Goal: Find specific page/section: Find specific page/section

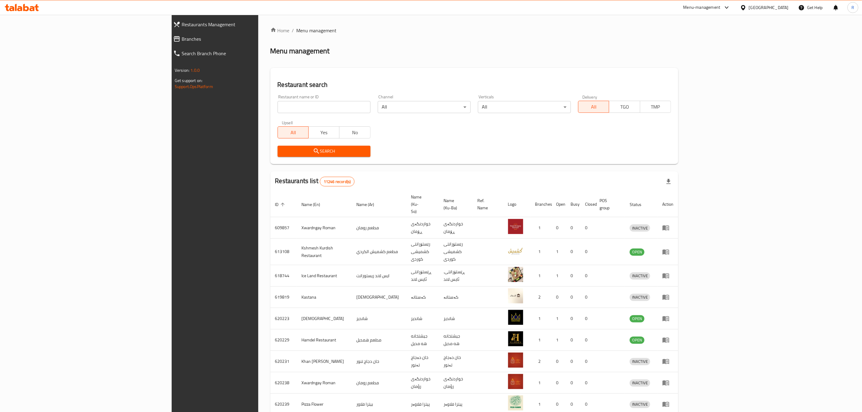
click at [278, 108] on input "search" at bounding box center [324, 107] width 93 height 12
type input "hizil"
click button "Search" at bounding box center [324, 151] width 93 height 11
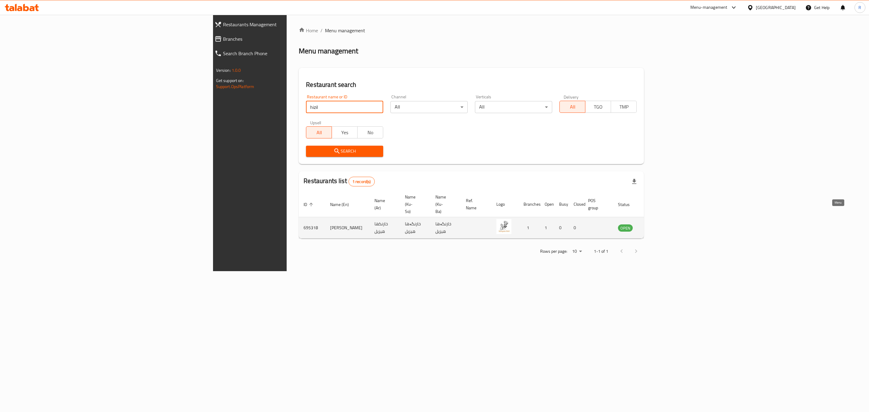
click at [657, 224] on icon "enhanced table" at bounding box center [653, 227] width 7 height 7
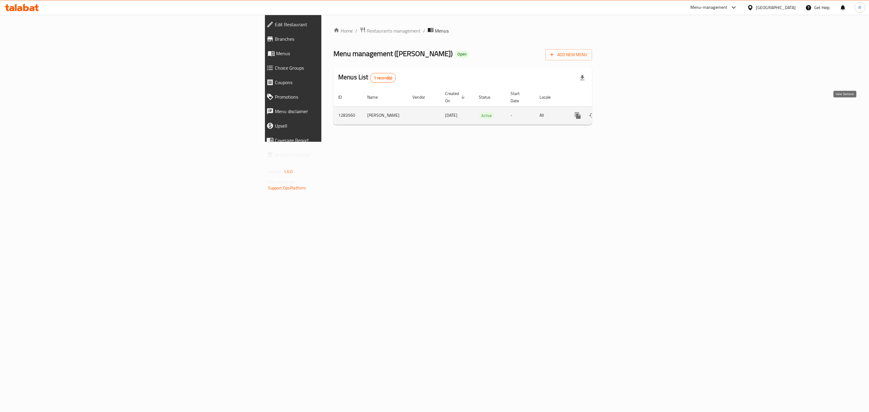
click at [625, 112] on icon "enhanced table" at bounding box center [621, 115] width 7 height 7
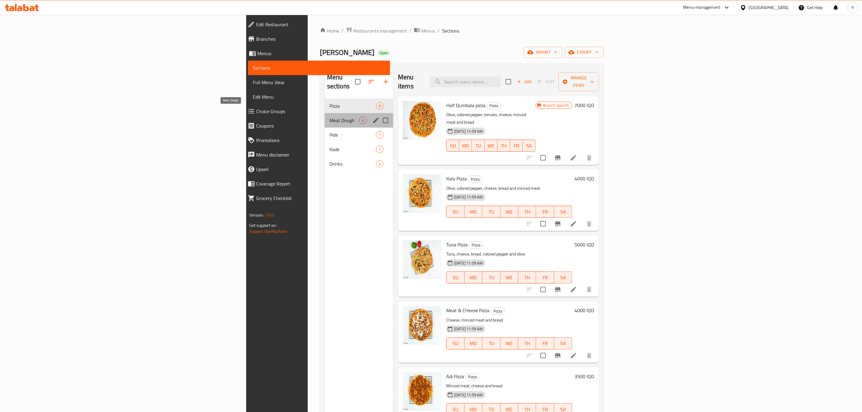
click at [330, 117] on span "Meat Dough" at bounding box center [345, 120] width 30 height 7
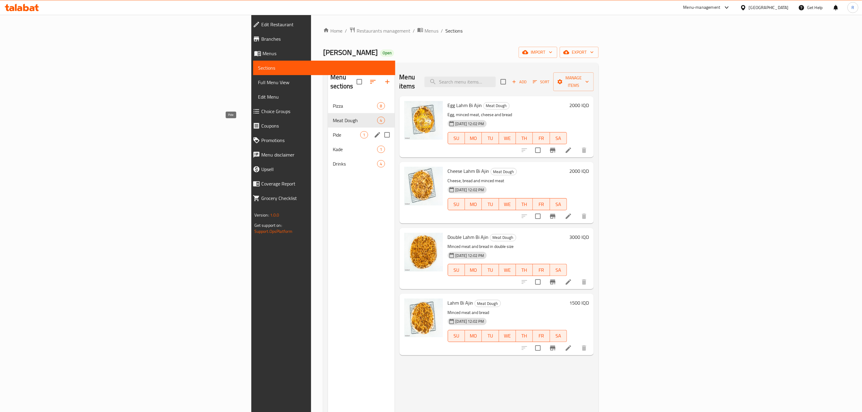
click at [333, 131] on span "Pide" at bounding box center [346, 134] width 27 height 7
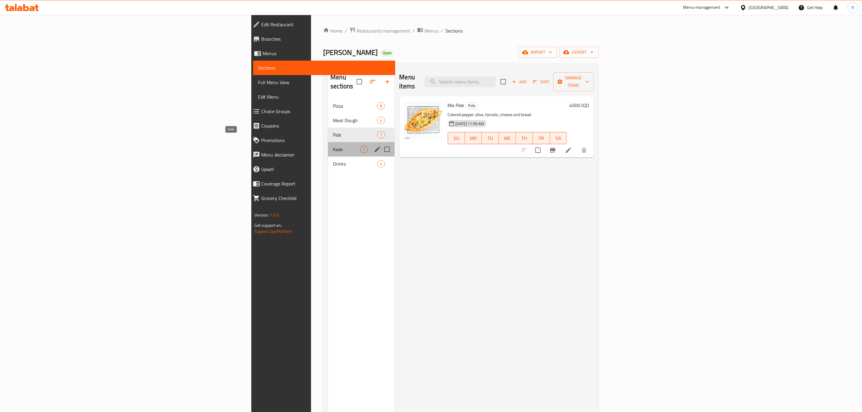
click at [333, 146] on span "Kade" at bounding box center [346, 149] width 27 height 7
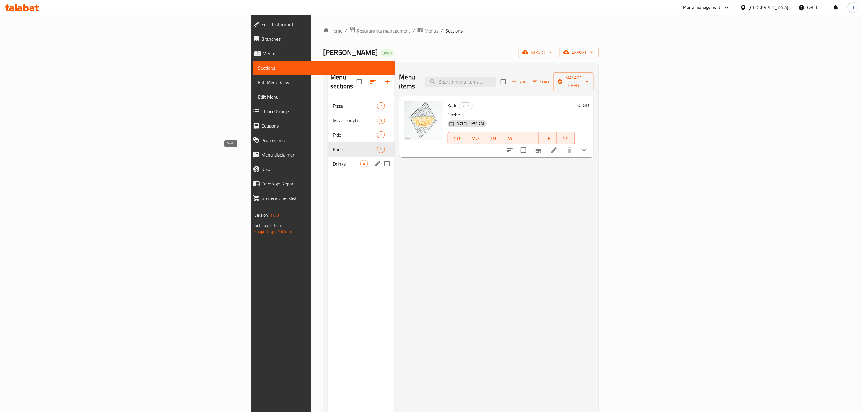
click at [333, 160] on span "Drinks" at bounding box center [346, 163] width 27 height 7
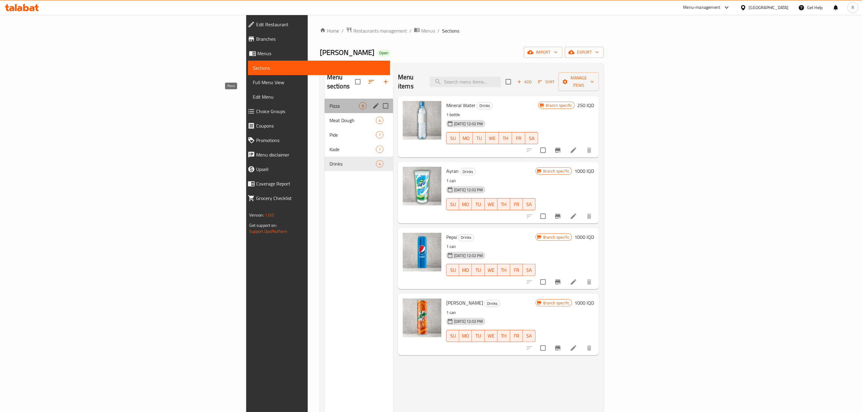
click at [330, 102] on span "Pizza" at bounding box center [345, 105] width 30 height 7
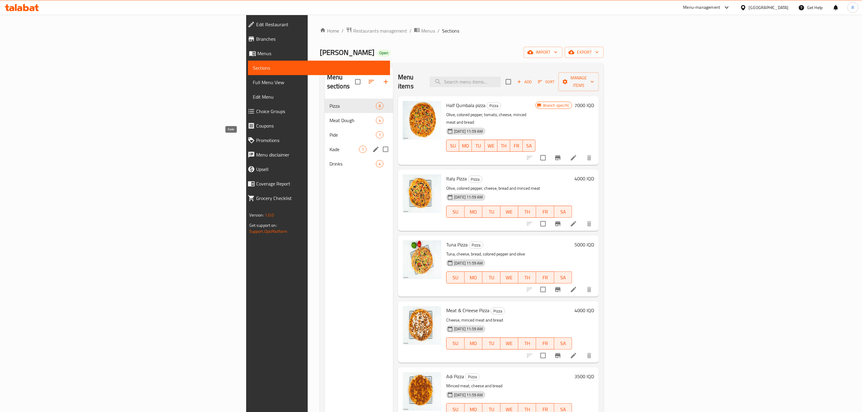
click at [330, 146] on span "Kade" at bounding box center [345, 149] width 30 height 7
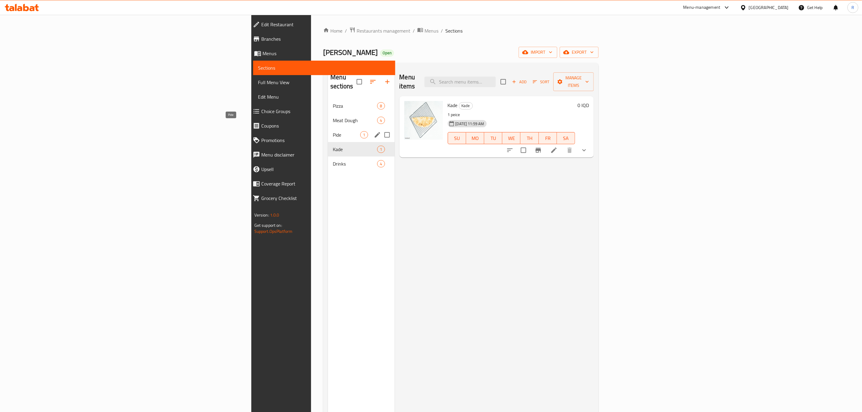
click at [333, 131] on span "Pide" at bounding box center [346, 134] width 27 height 7
click at [333, 102] on span "Pizza" at bounding box center [346, 105] width 27 height 7
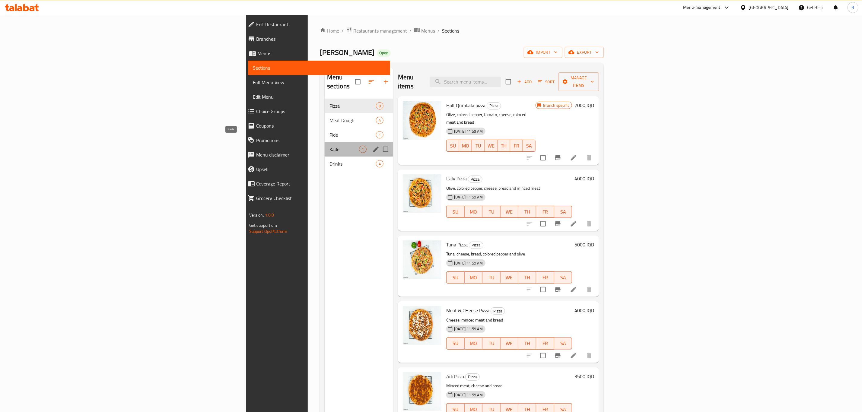
click at [330, 146] on span "Kade" at bounding box center [345, 149] width 30 height 7
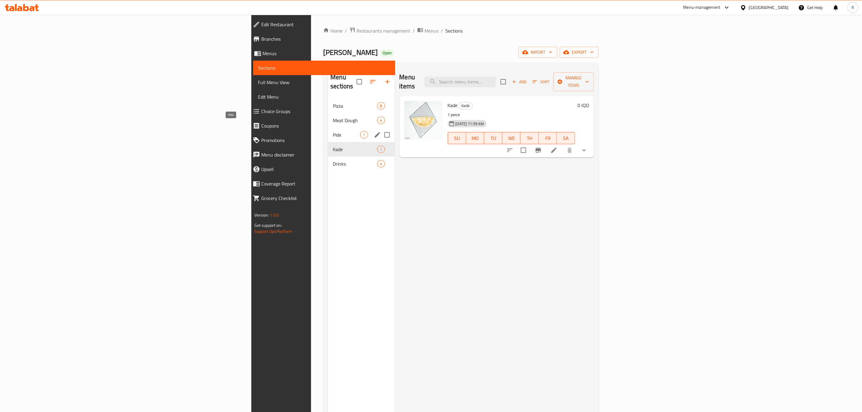
click at [333, 131] on span "Pide" at bounding box center [346, 134] width 27 height 7
click at [333, 117] on span "Meat Dough" at bounding box center [346, 120] width 27 height 7
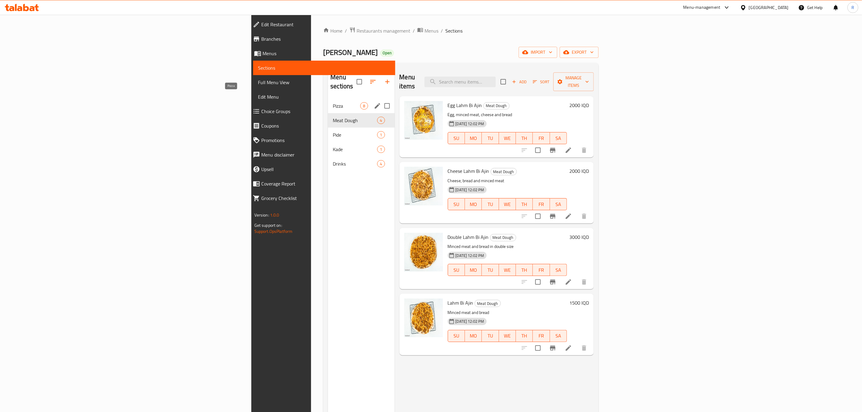
click at [333, 102] on span "Pizza" at bounding box center [346, 105] width 27 height 7
